Goal: Task Accomplishment & Management: Manage account settings

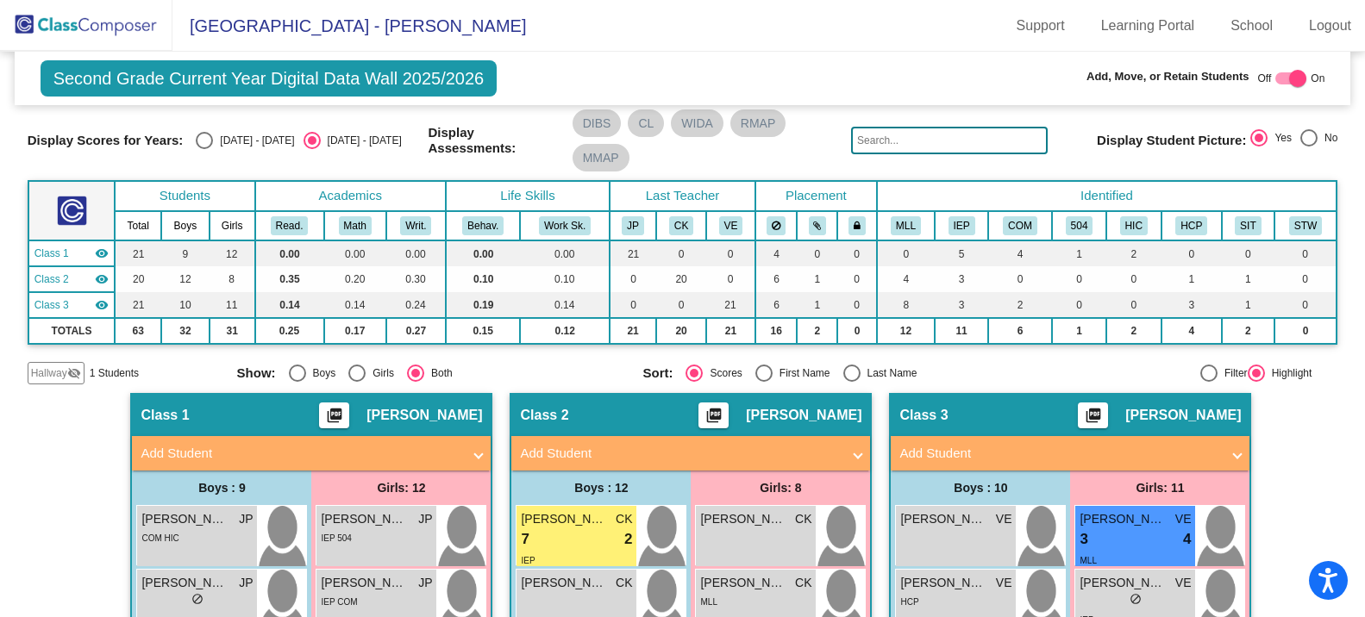
scroll to position [86, 0]
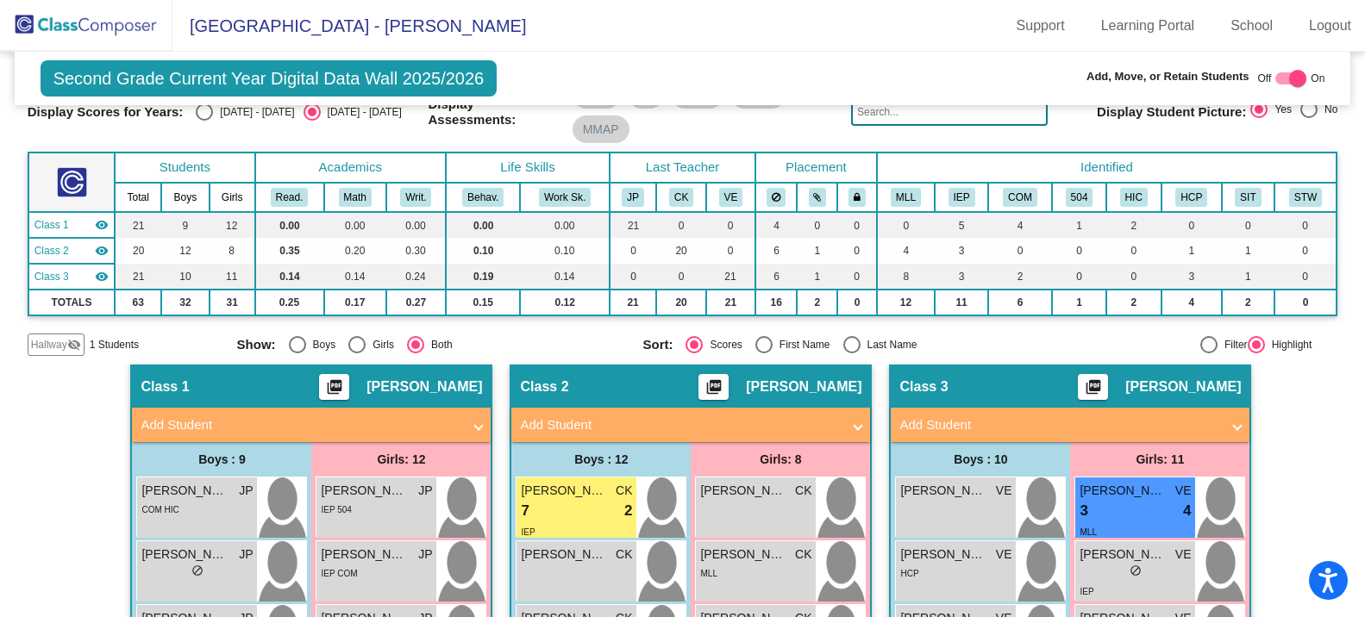
click at [883, 120] on input "text" at bounding box center [949, 112] width 197 height 28
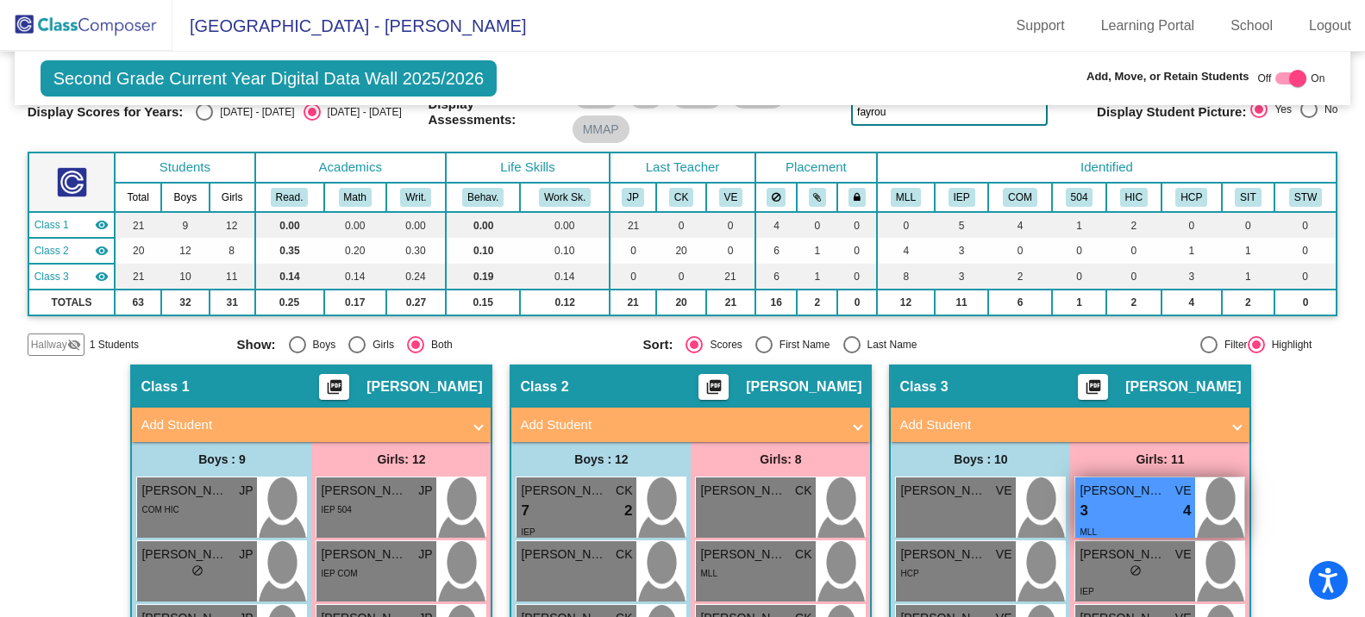
type input "fayrou"
click at [1131, 498] on span "[PERSON_NAME]" at bounding box center [1123, 491] width 86 height 18
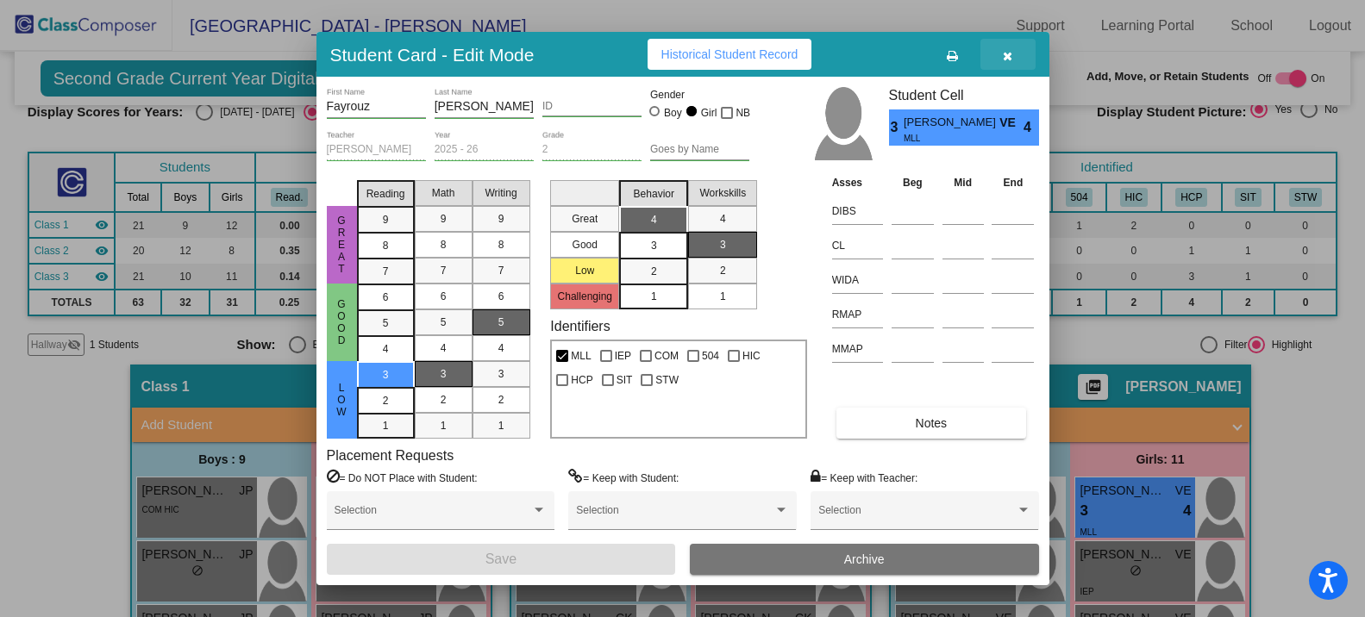
click at [1015, 50] on button "button" at bounding box center [1007, 54] width 55 height 31
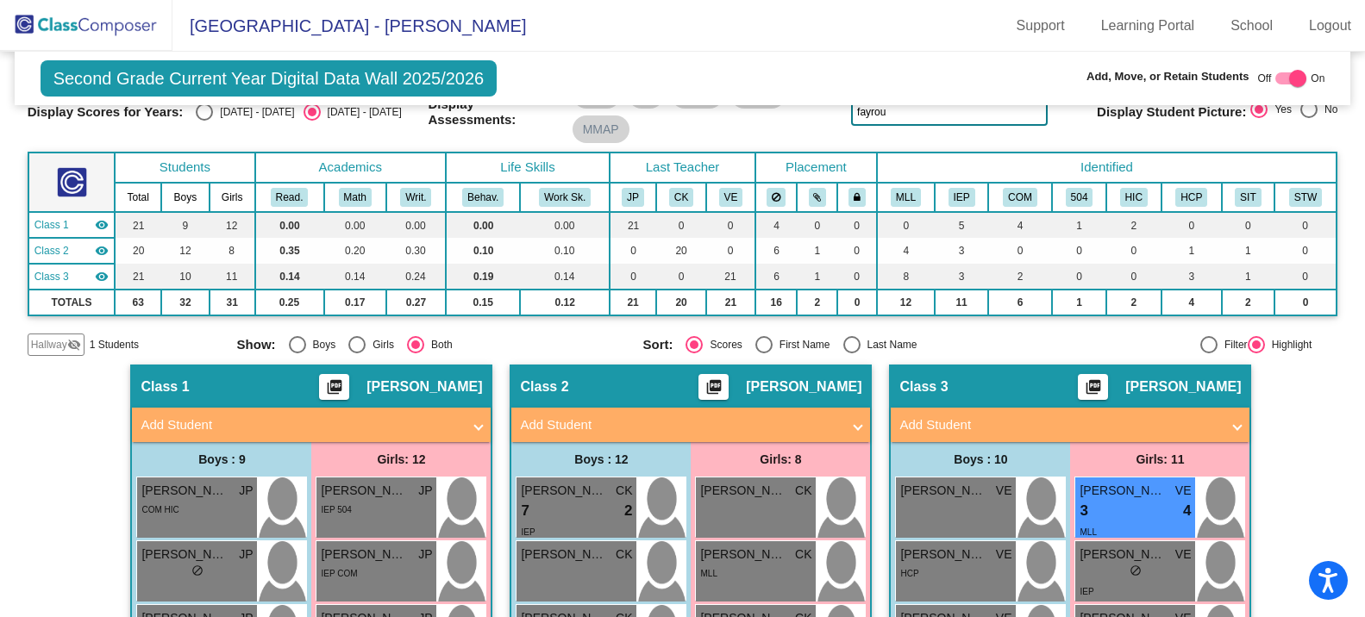
click at [1278, 78] on div at bounding box center [1290, 78] width 31 height 12
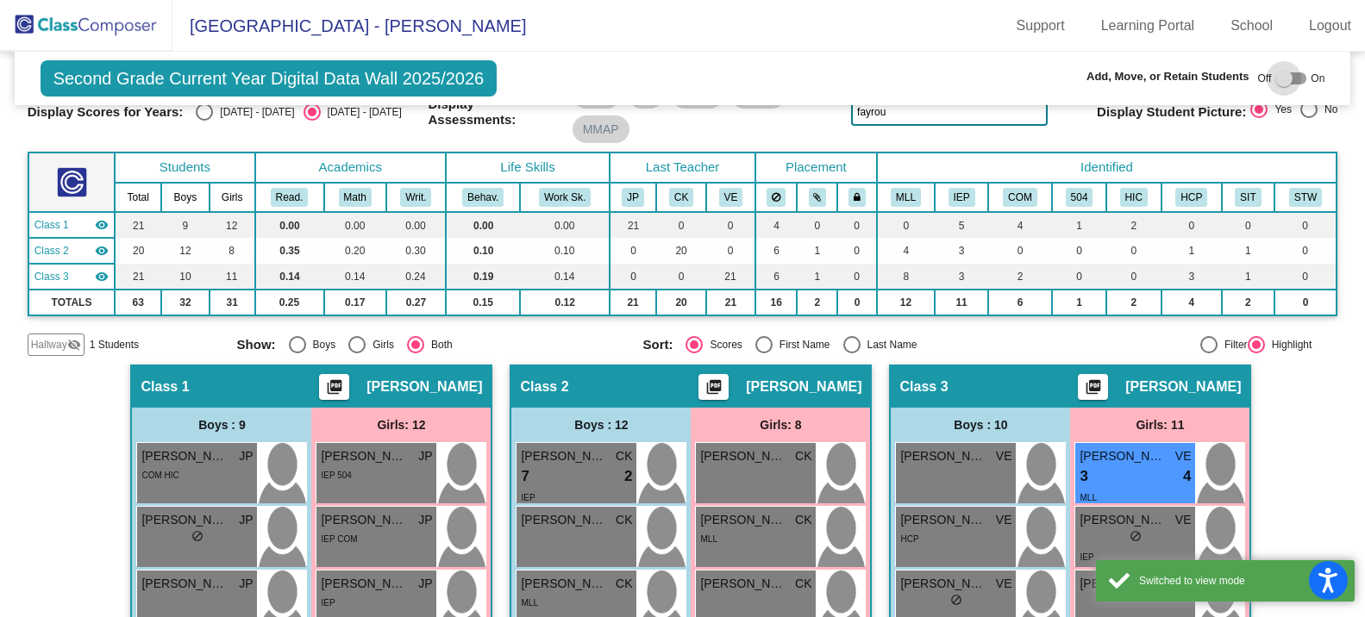
click at [1278, 78] on div at bounding box center [1283, 78] width 17 height 17
checkbox input "true"
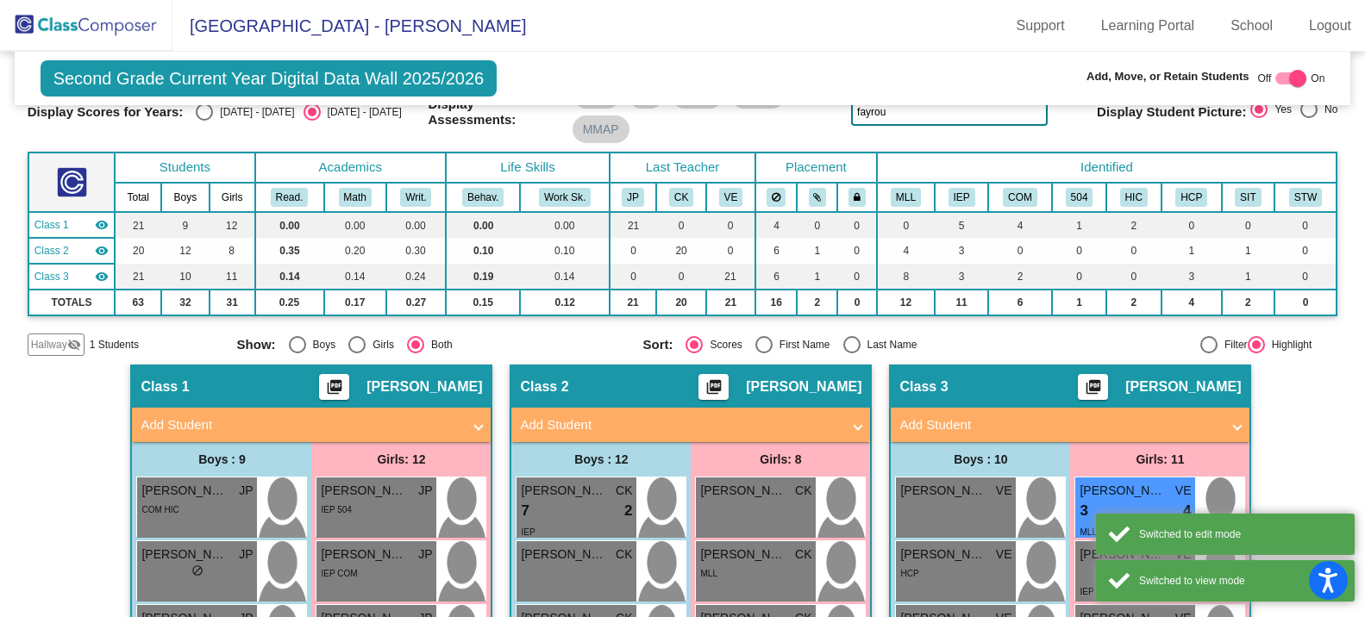
click at [62, 346] on span "Hallway" at bounding box center [49, 345] width 36 height 16
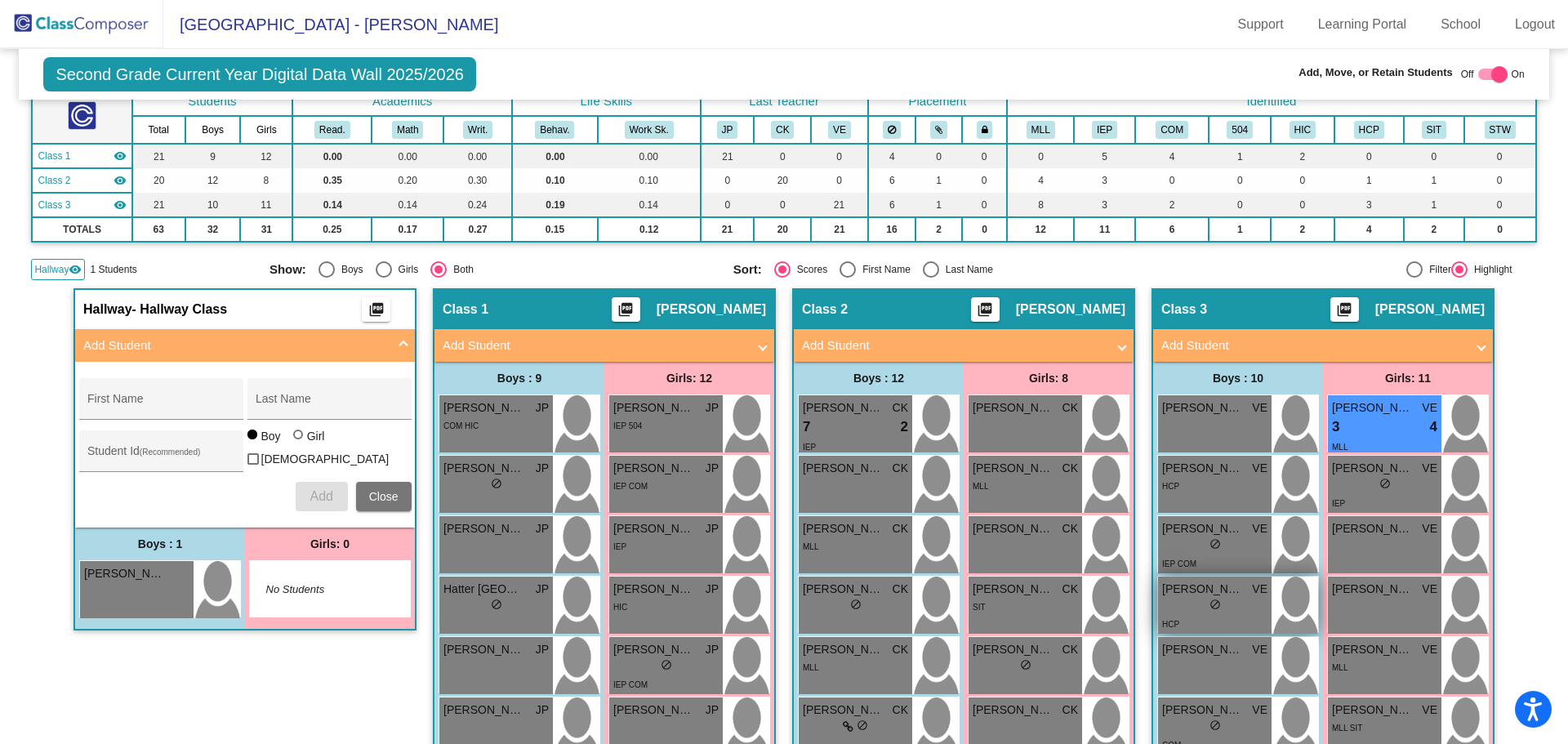
scroll to position [99, 0]
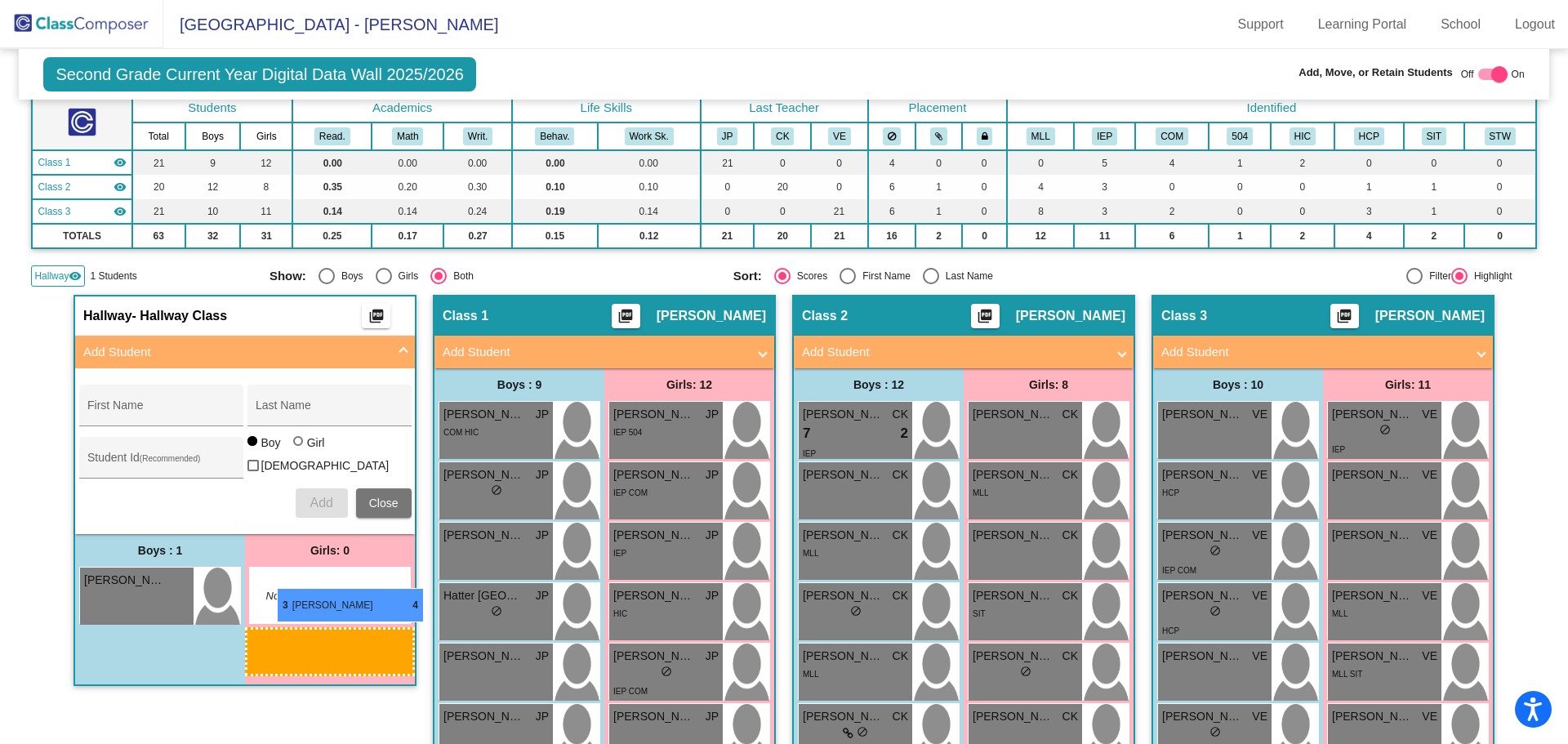
drag, startPoint x: 1362, startPoint y: 426, endPoint x: 276, endPoint y: 588, distance: 1098.0
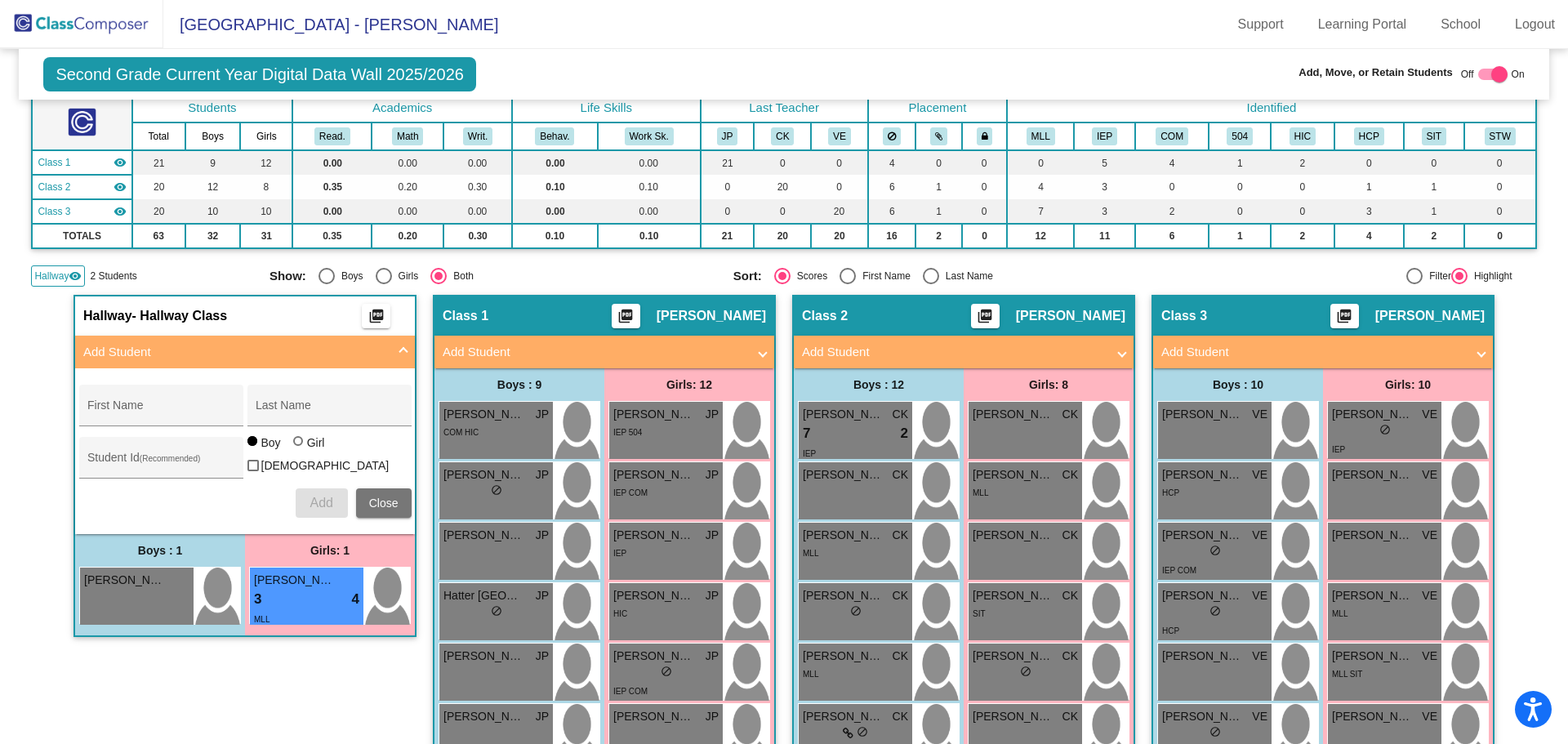
click at [377, 506] on button "Close" at bounding box center [383, 503] width 56 height 29
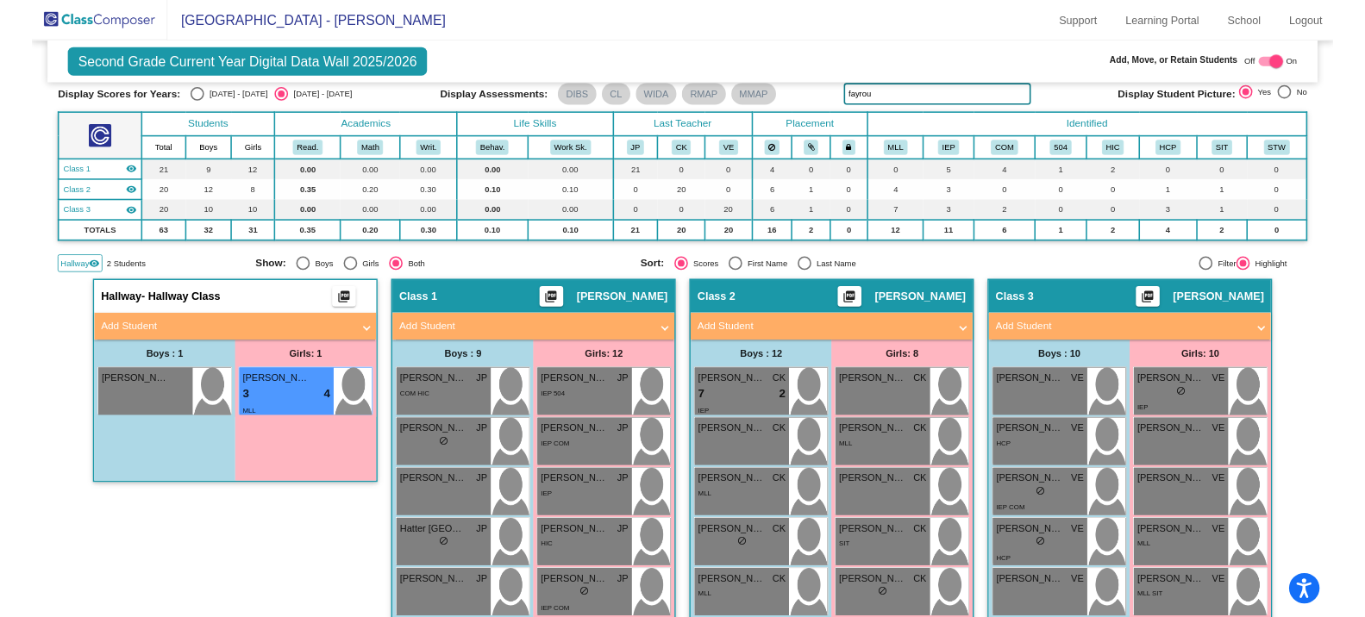
scroll to position [0, 0]
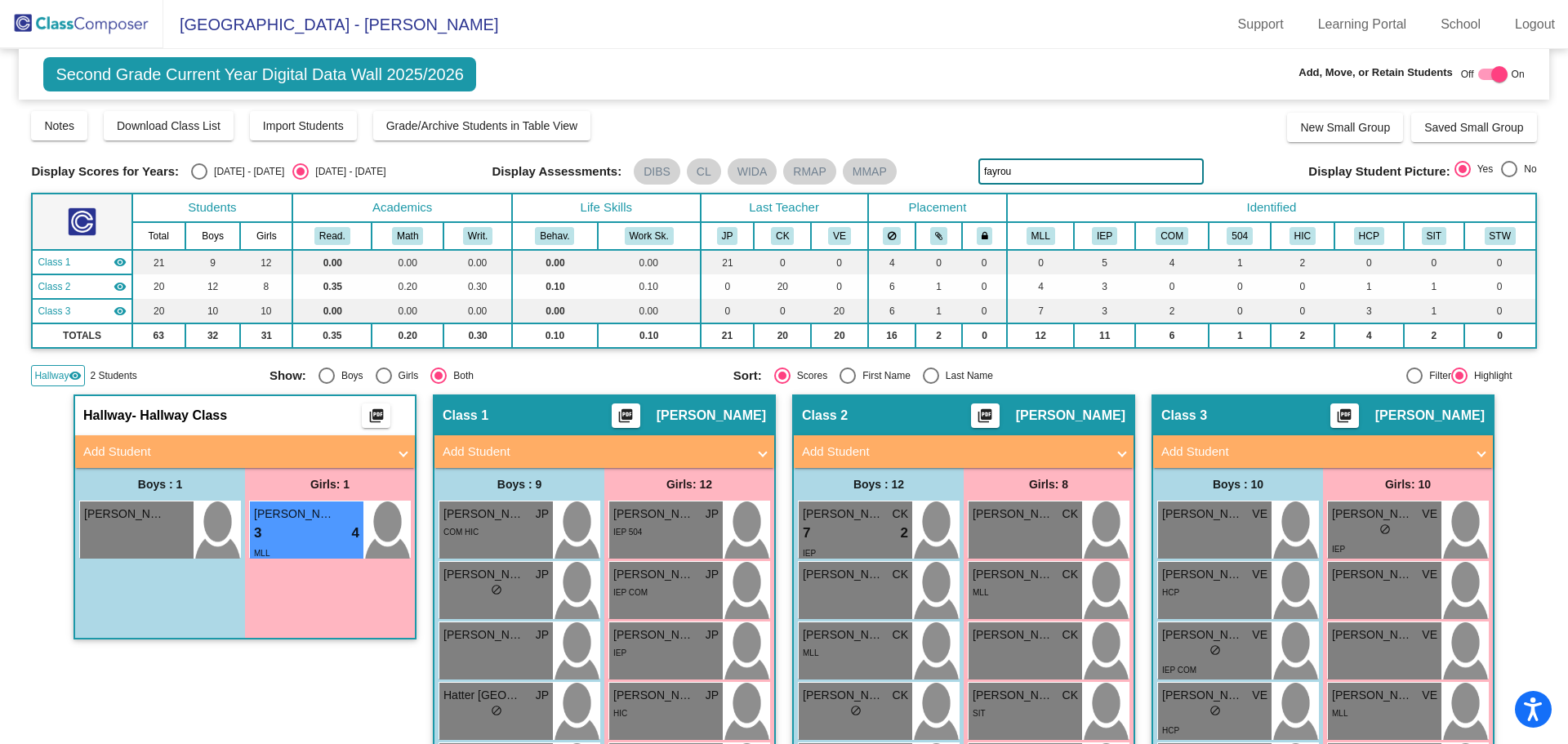
click at [110, 30] on img at bounding box center [81, 24] width 163 height 48
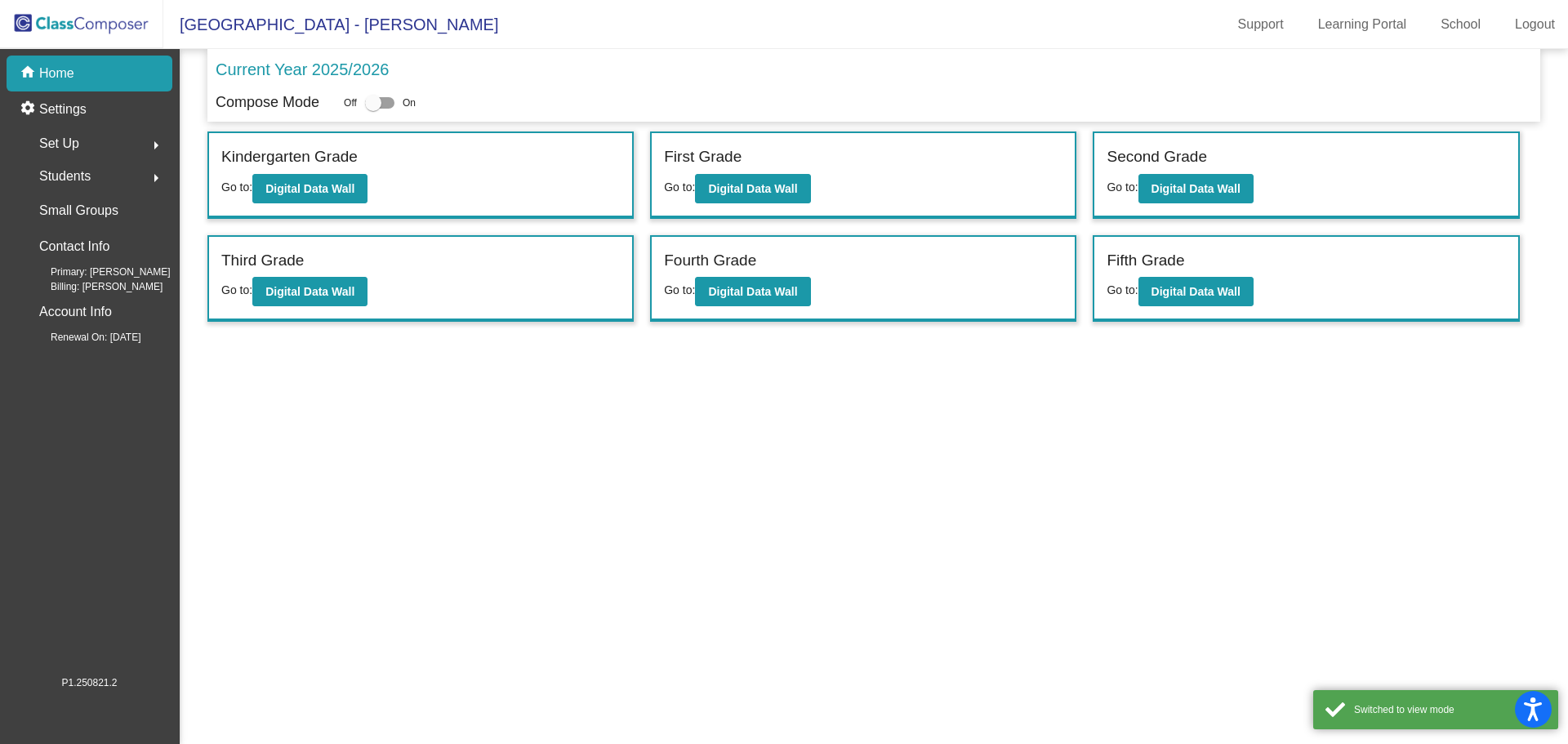
click at [82, 169] on span "Students" at bounding box center [64, 176] width 51 height 23
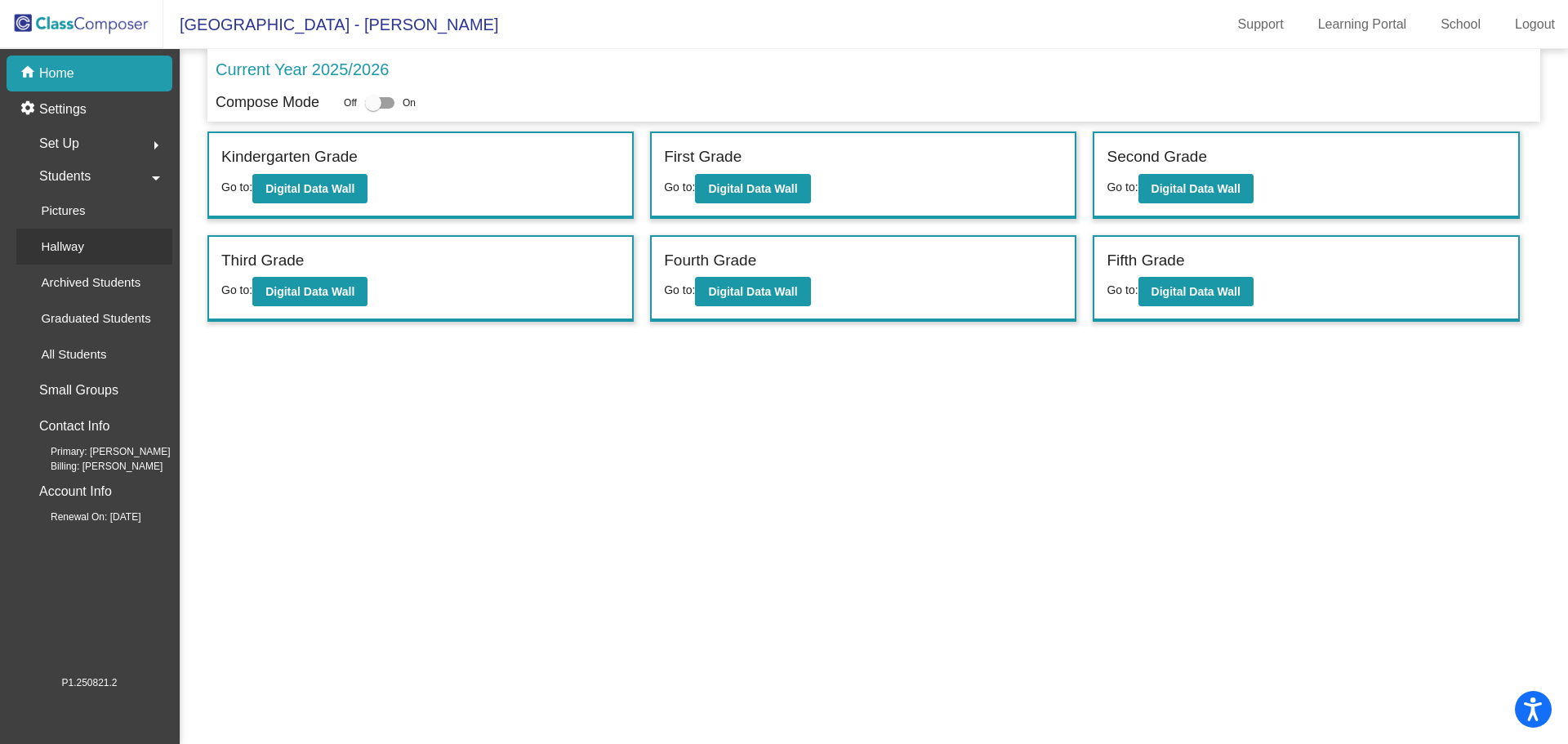
click at [51, 257] on div "Hallway" at bounding box center [56, 246] width 80 height 36
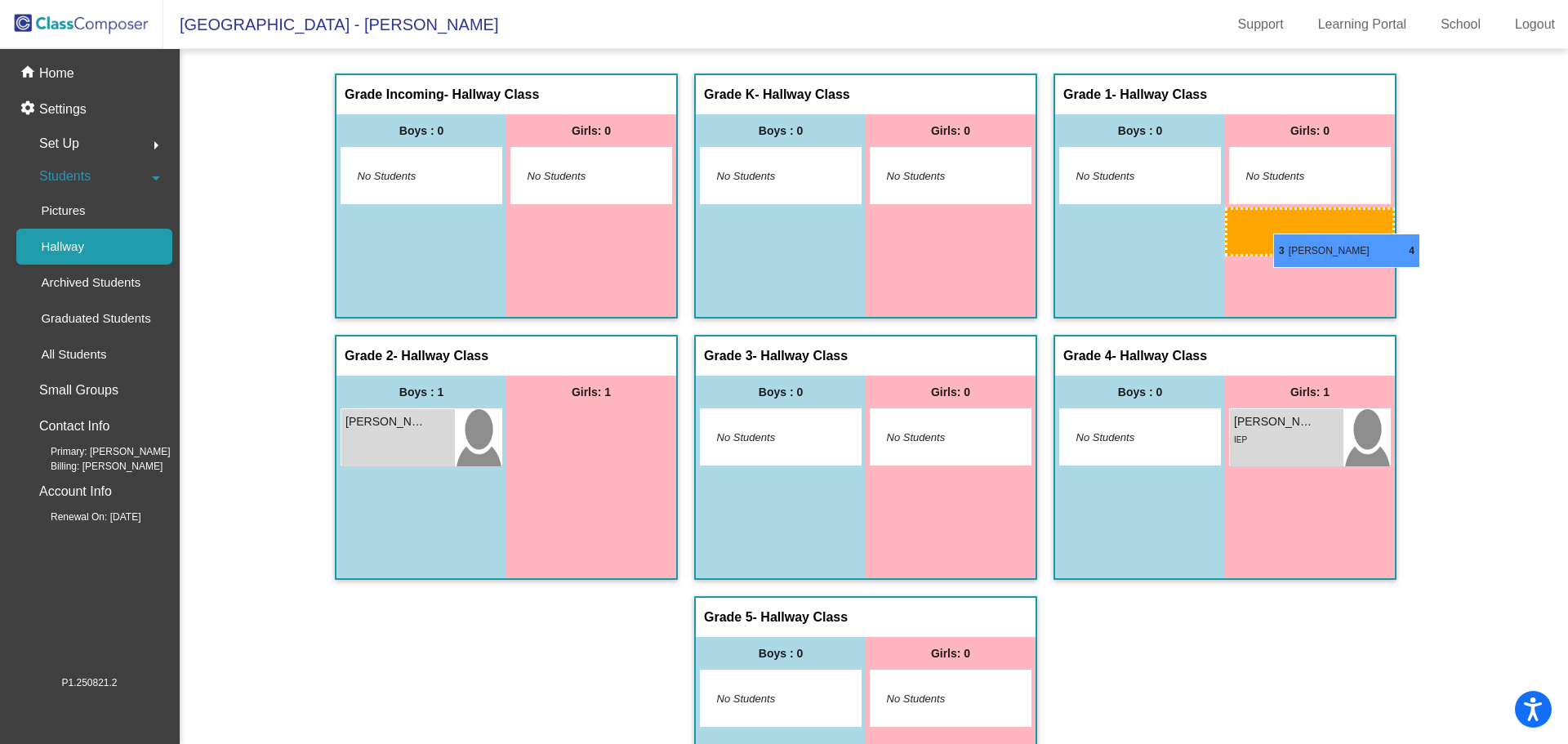
drag, startPoint x: 586, startPoint y: 453, endPoint x: 1273, endPoint y: 234, distance: 721.1
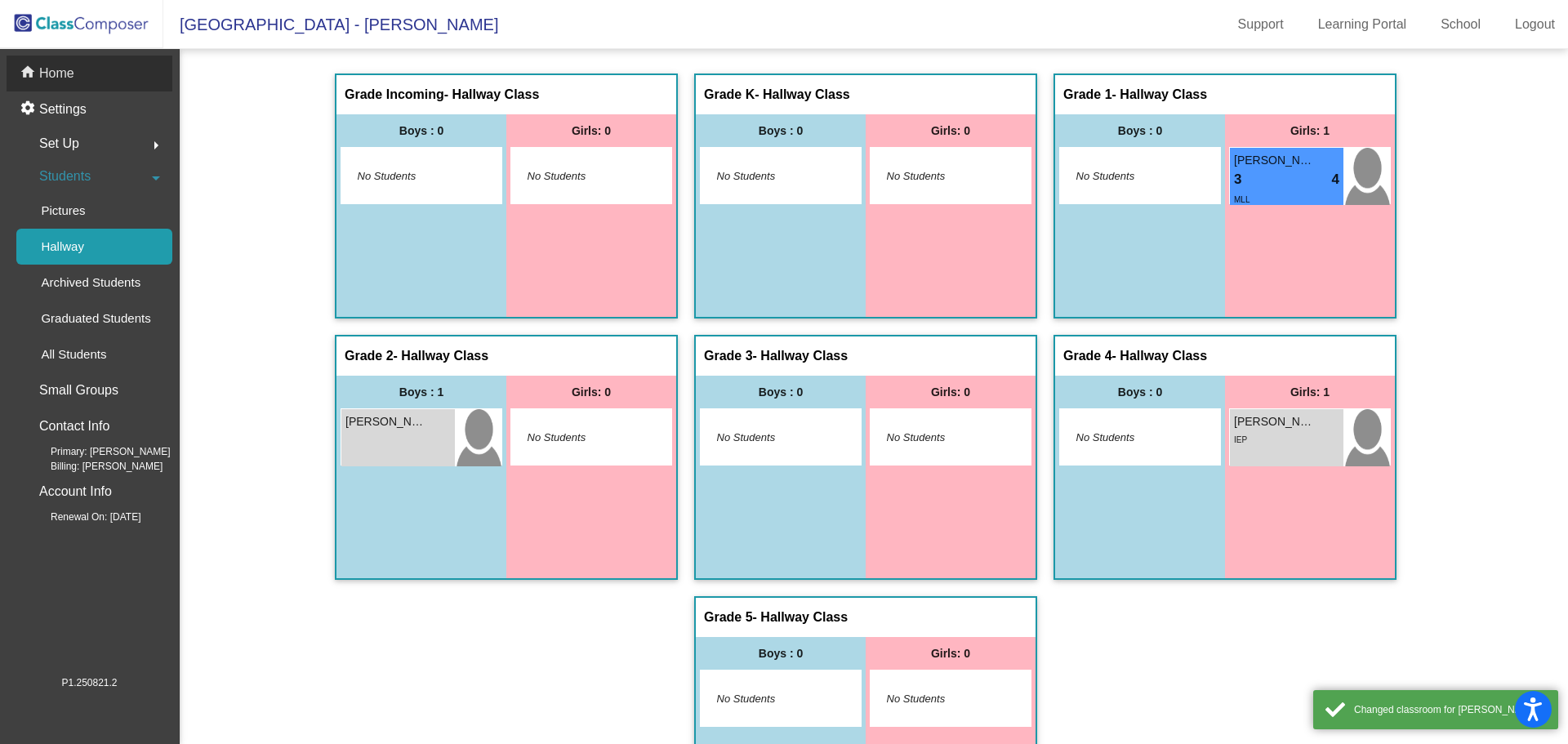
click at [70, 86] on div "home Home" at bounding box center [89, 74] width 166 height 36
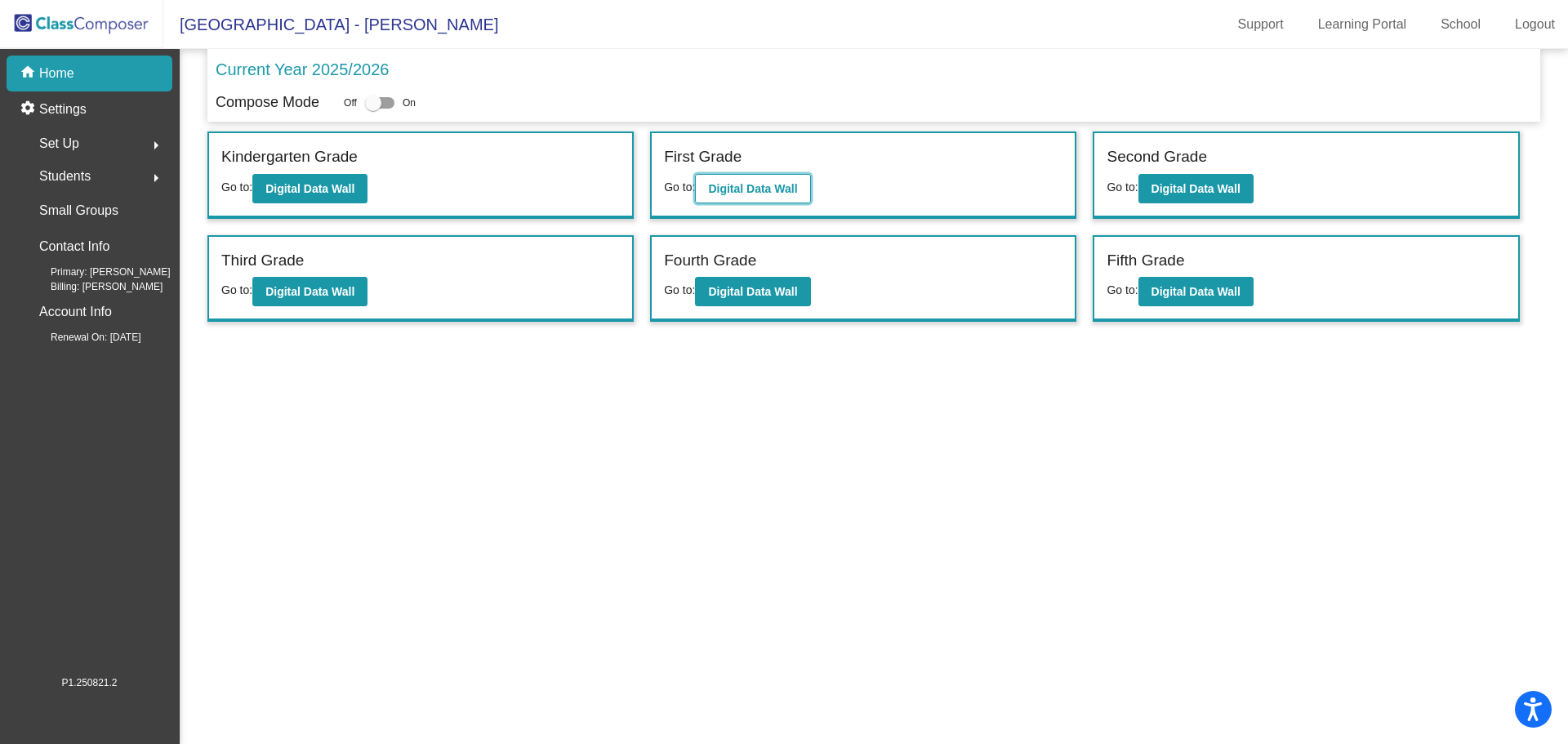
click at [724, 197] on button "Digital Data Wall" at bounding box center [753, 188] width 116 height 29
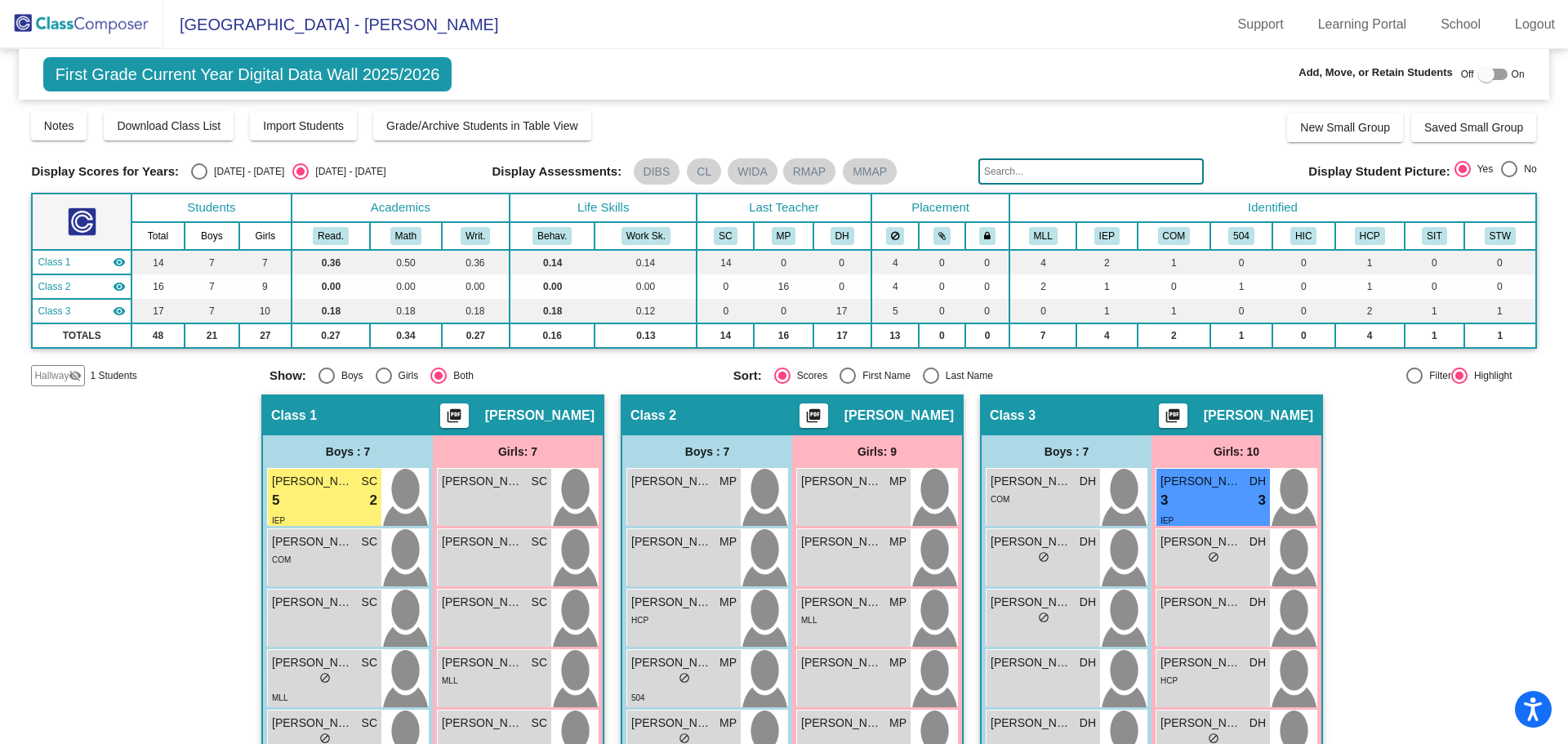
click at [1292, 70] on div at bounding box center [1492, 74] width 29 height 11
checkbox input "true"
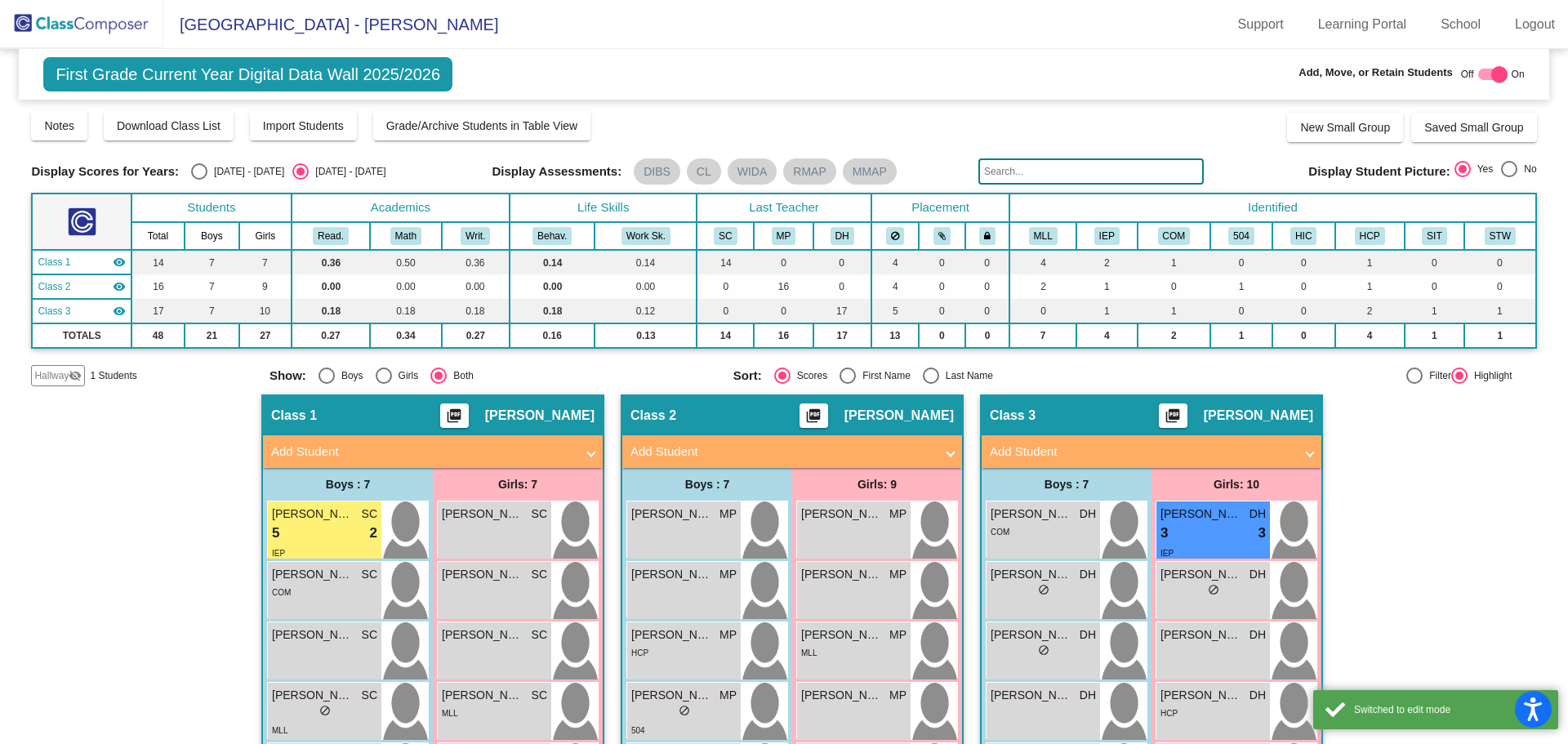
click at [62, 380] on span "Hallway" at bounding box center [51, 376] width 34 height 15
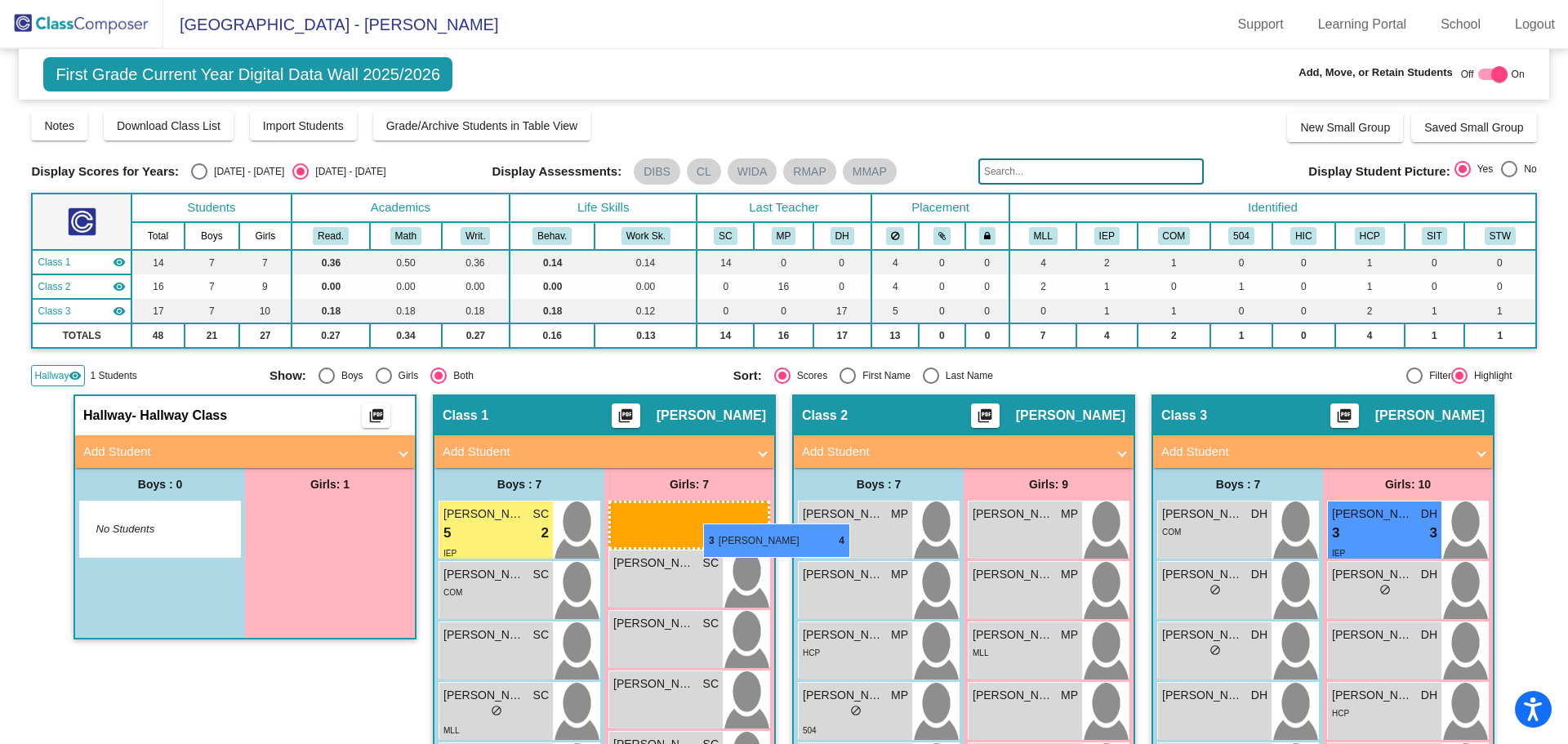
drag, startPoint x: 305, startPoint y: 524, endPoint x: 703, endPoint y: 523, distance: 398.0
